Goal: Transaction & Acquisition: Obtain resource

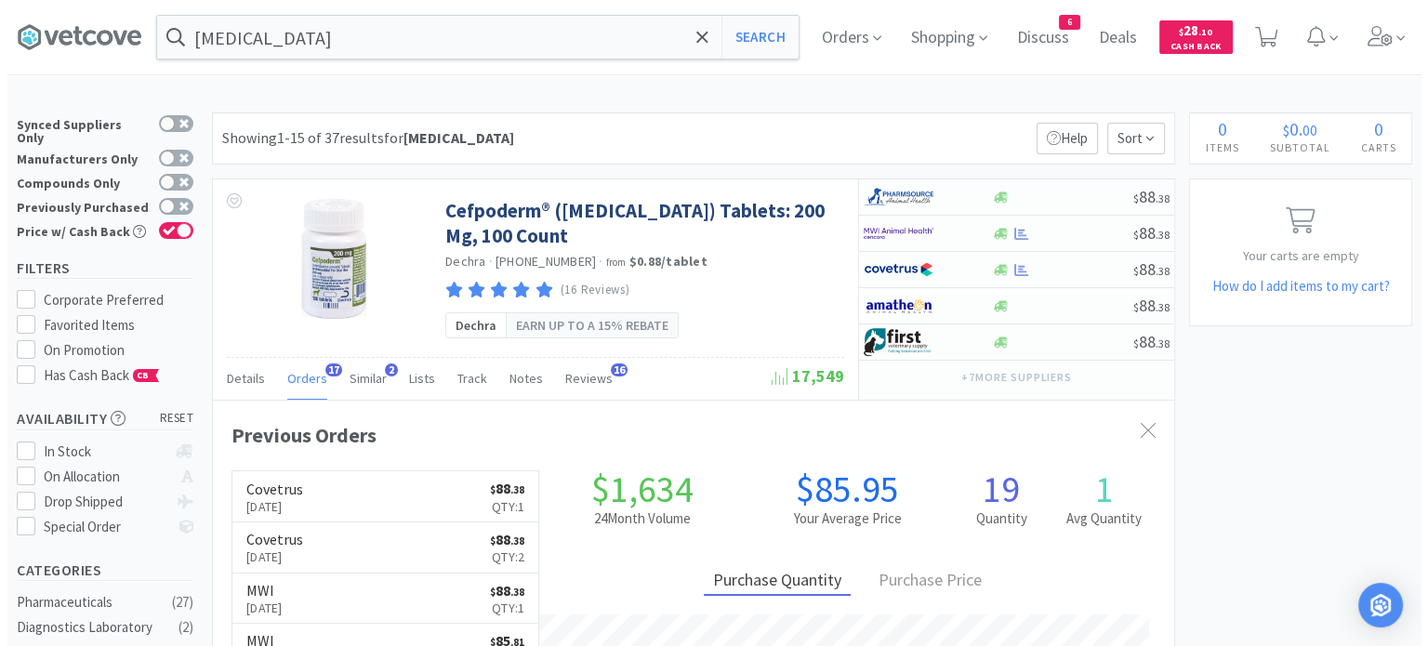
scroll to position [498, 961]
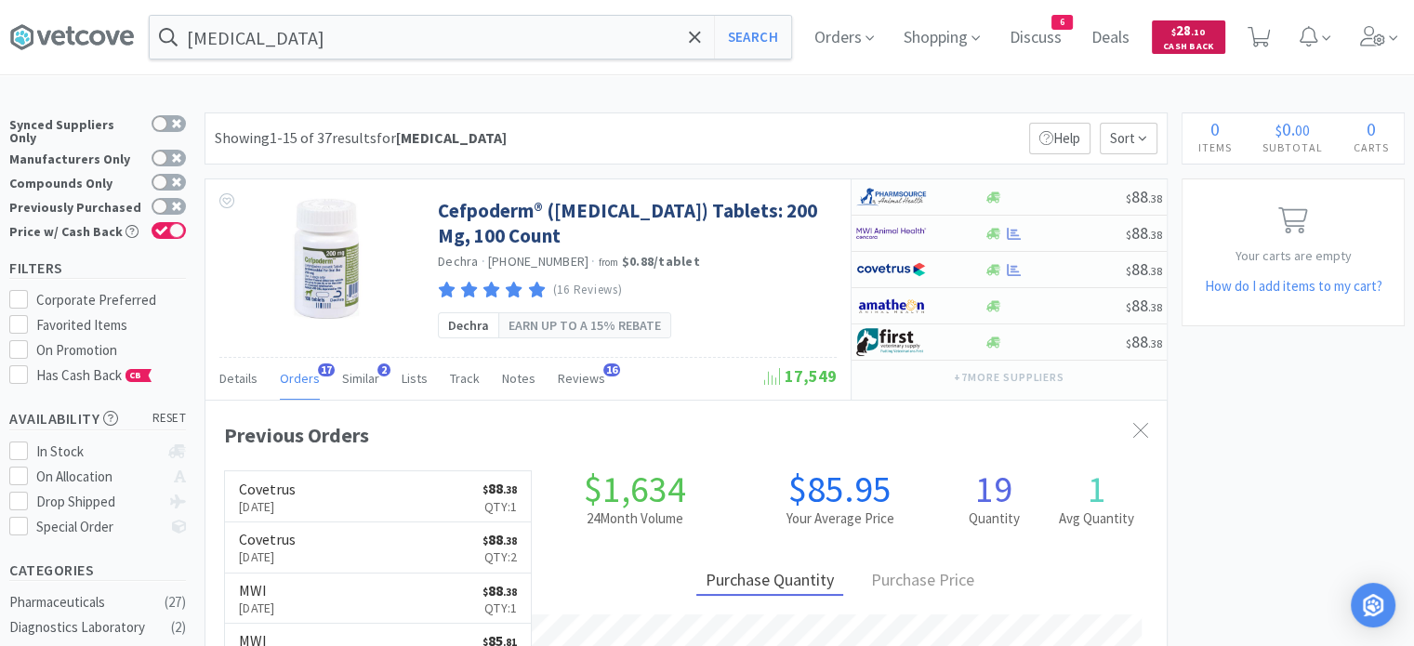
click at [1194, 47] on span "Cash Back" at bounding box center [1188, 48] width 51 height 12
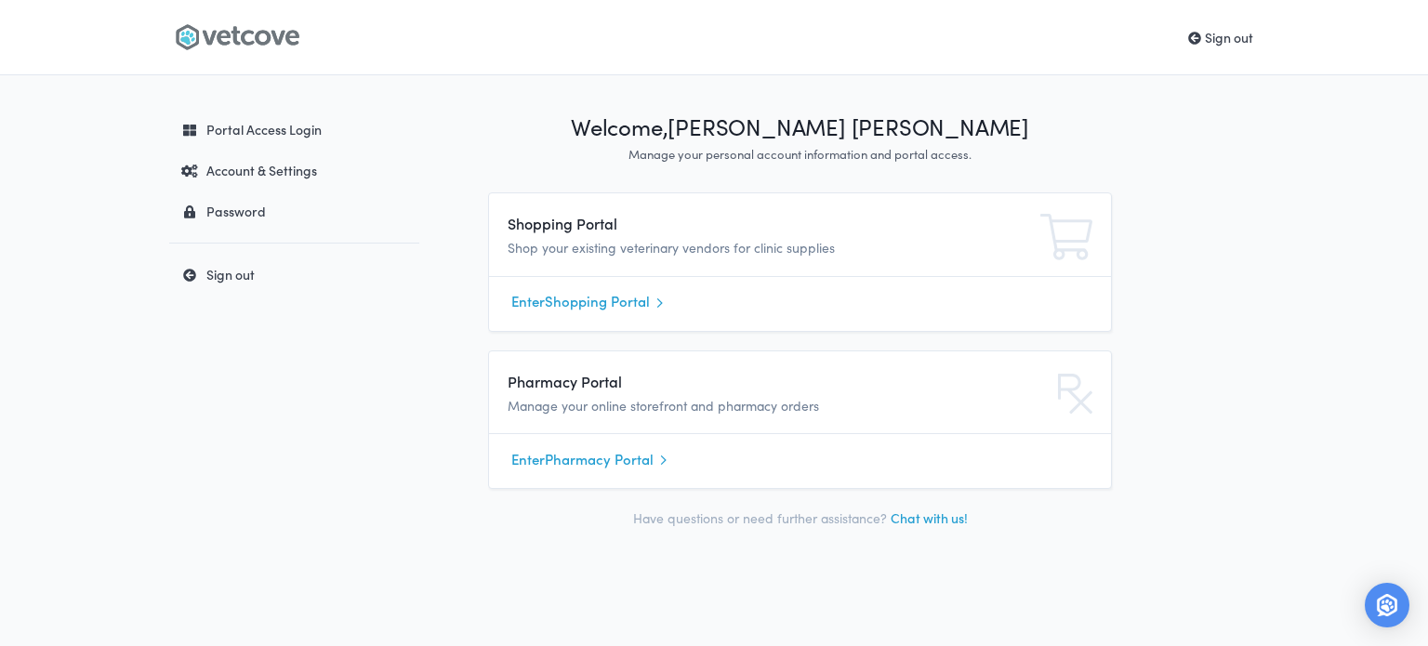
click at [550, 305] on link "Enter Shopping Portal" at bounding box center [799, 302] width 577 height 28
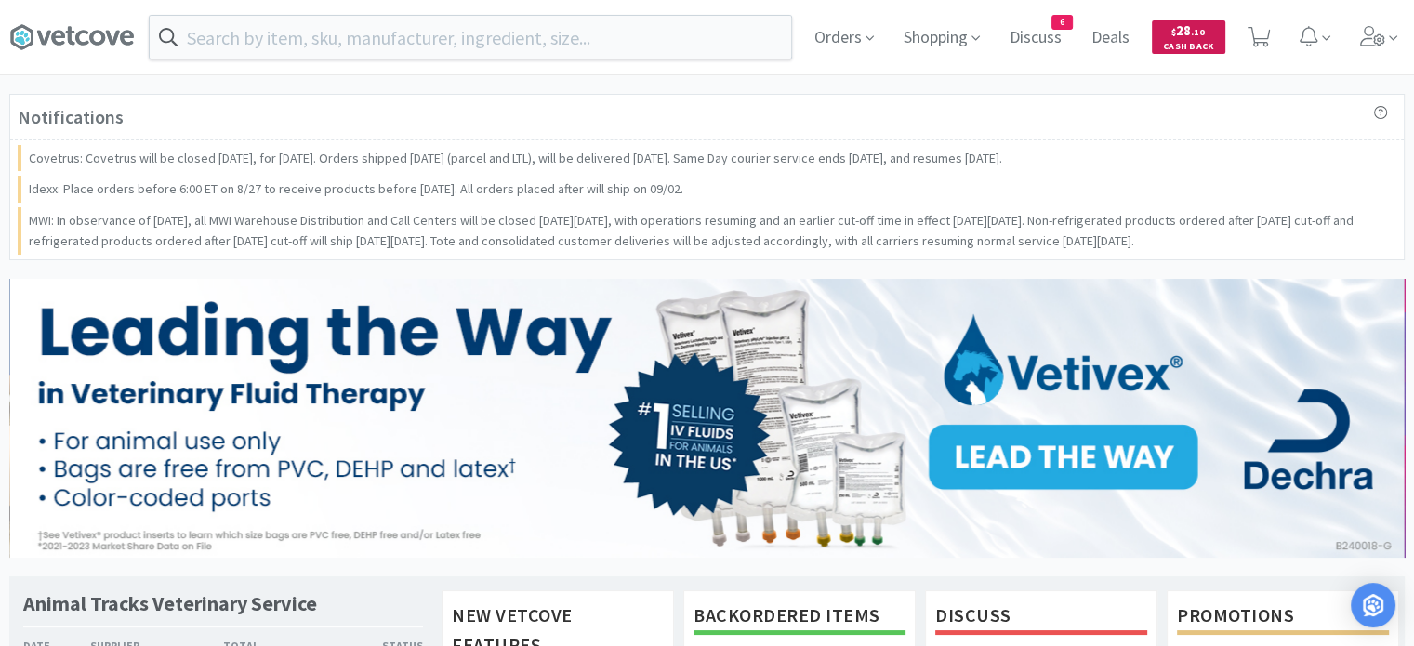
click at [1189, 33] on span "$ 28 . 10" at bounding box center [1188, 30] width 33 height 18
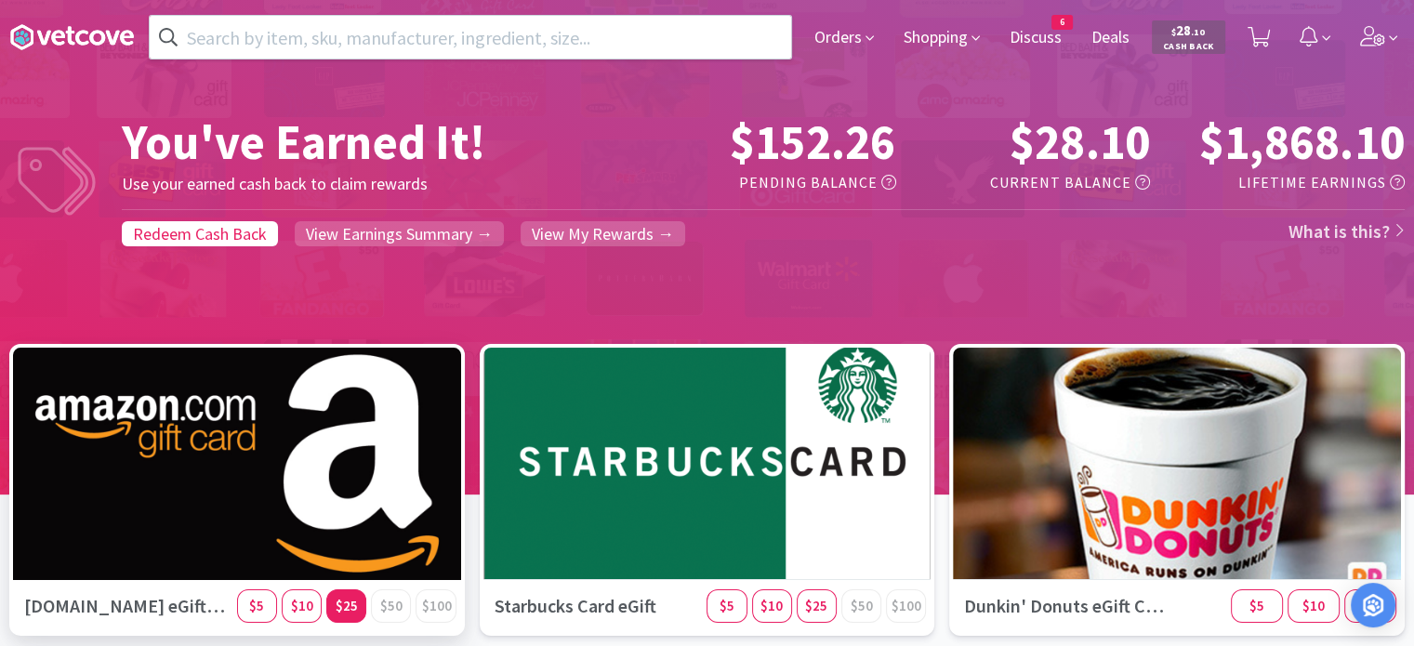
click at [353, 609] on span "$25" at bounding box center [347, 606] width 22 height 18
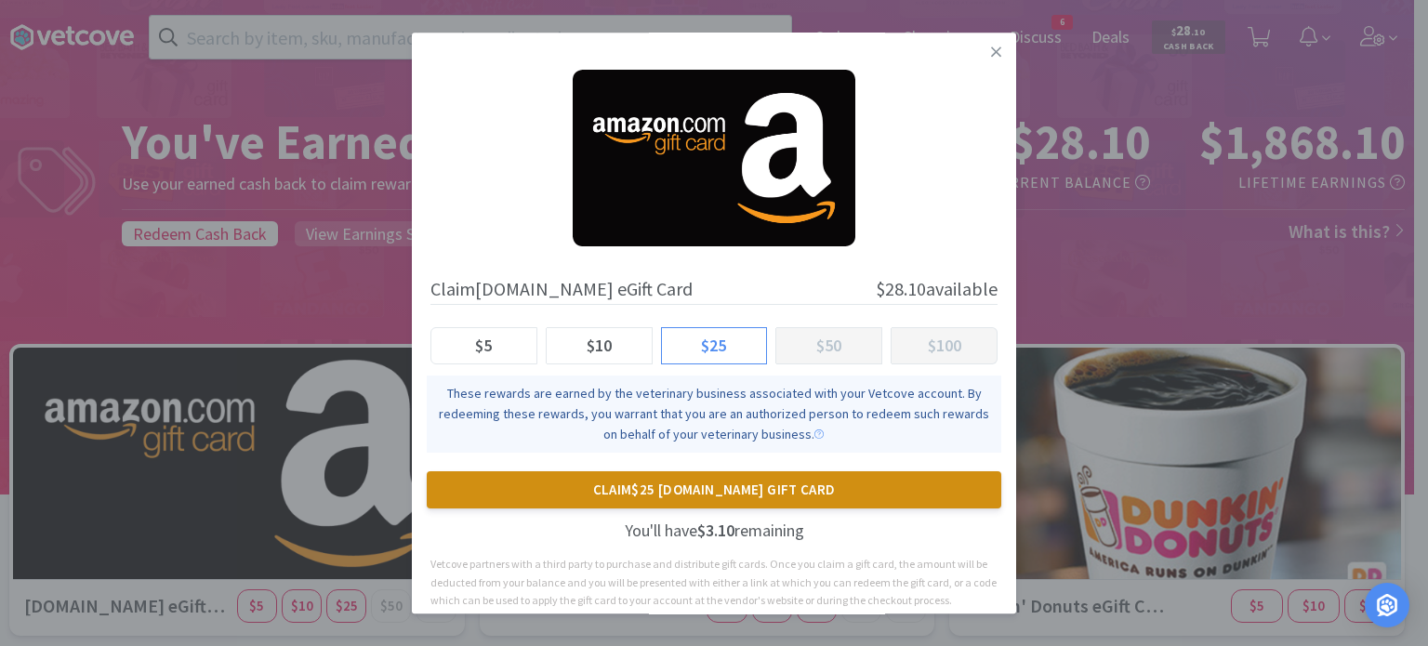
click at [696, 494] on button "Claim $25 Amazon.com Gift Card" at bounding box center [714, 489] width 575 height 37
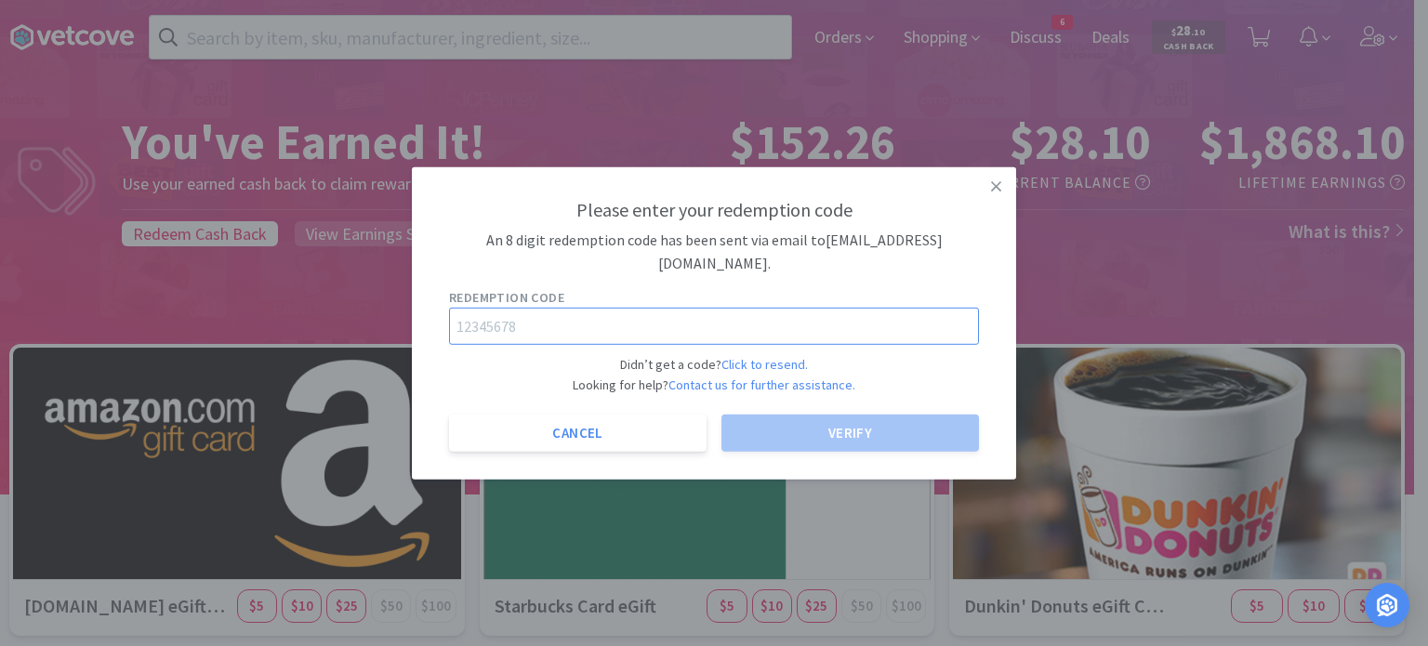
click at [558, 326] on input "text" at bounding box center [714, 326] width 530 height 37
paste input "45247713"
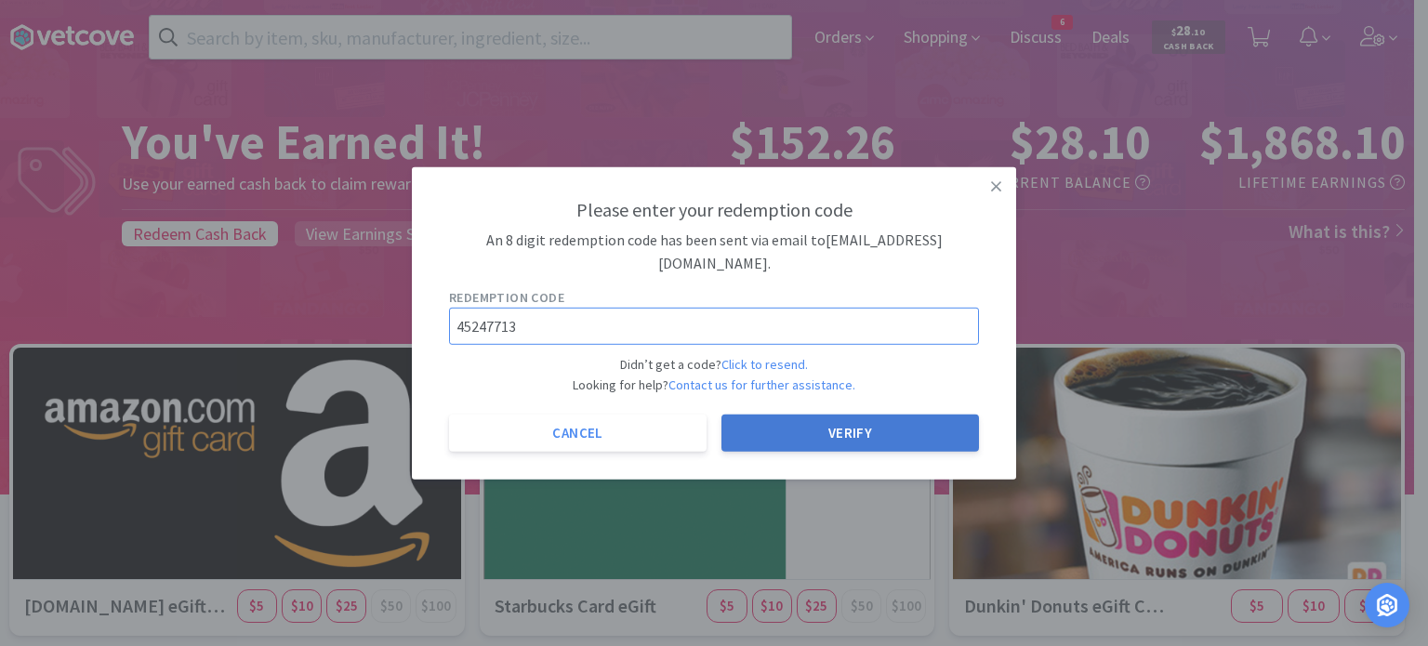
type input "45247713"
click at [749, 450] on button "Verify" at bounding box center [851, 433] width 258 height 37
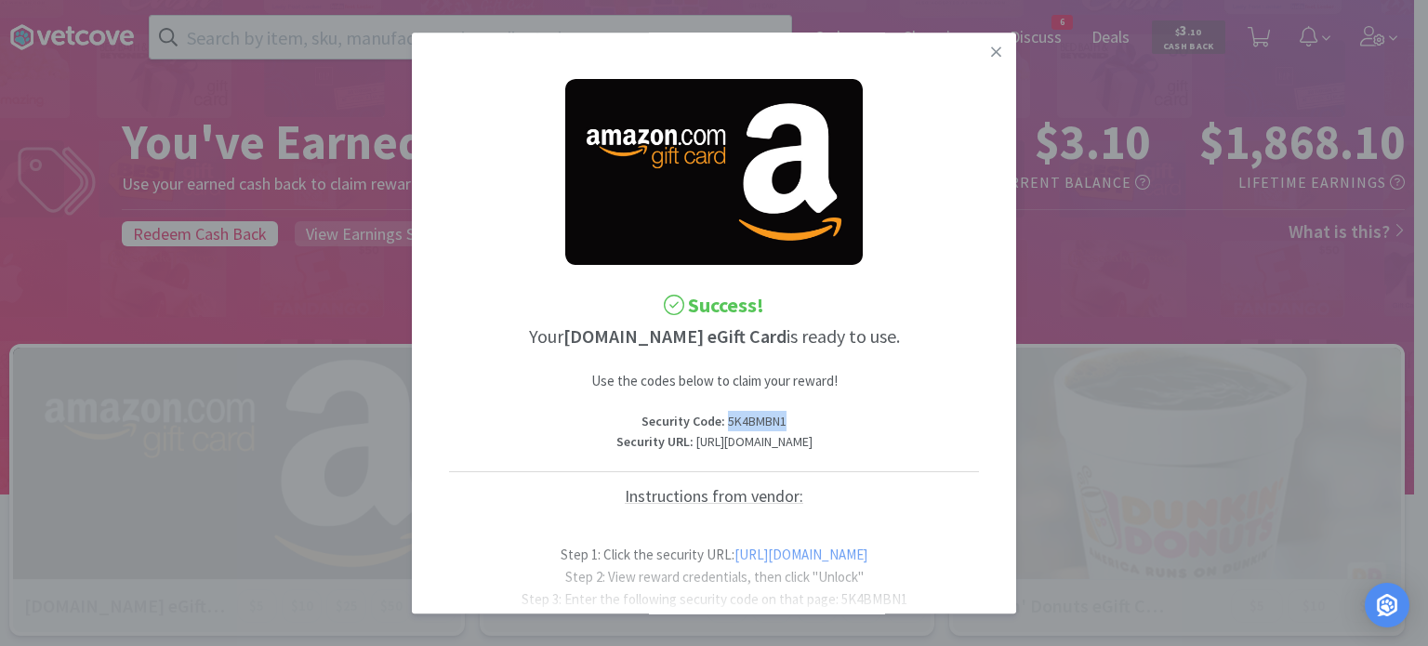
drag, startPoint x: 780, startPoint y: 417, endPoint x: 719, endPoint y: 413, distance: 61.5
click at [719, 413] on p "Security Code : 5K4BMBN1" at bounding box center [714, 421] width 530 height 20
copy p "5K4BMBN1"
drag, startPoint x: 553, startPoint y: 438, endPoint x: 844, endPoint y: 468, distance: 292.6
click at [844, 453] on p "Security URL : https://codes.rewardcodes.com/r2/1/ONzlIDqrH6Y3SHq0NG2U8p9jLj-4C…" at bounding box center [714, 442] width 530 height 20
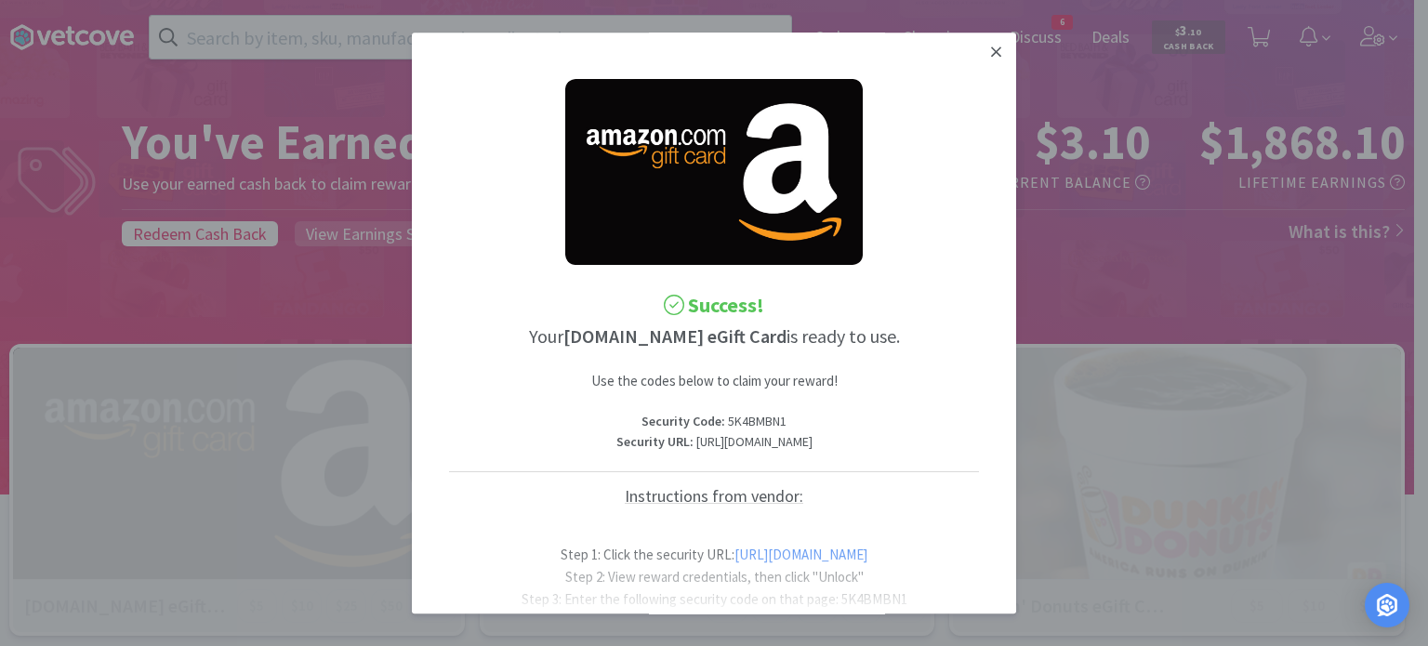
click at [991, 56] on icon at bounding box center [996, 52] width 10 height 17
